Goal: Task Accomplishment & Management: Manage account settings

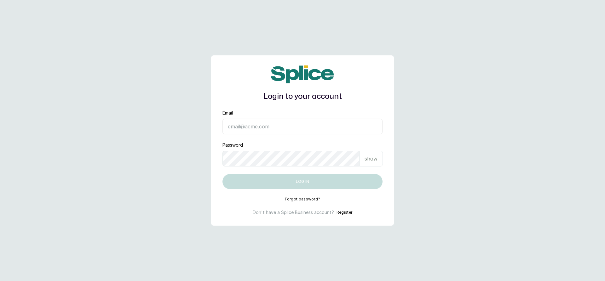
click at [319, 128] on input "Email" at bounding box center [302, 127] width 160 height 16
type input "[EMAIL_ADDRESS][DOMAIN_NAME]"
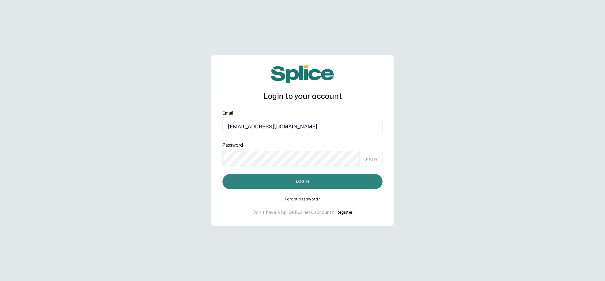
click at [282, 178] on button "Log in" at bounding box center [302, 181] width 160 height 15
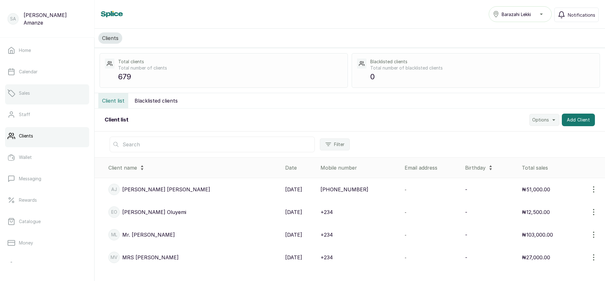
click at [39, 93] on link "Sales" at bounding box center [47, 93] width 84 height 18
